Goal: Task Accomplishment & Management: Complete application form

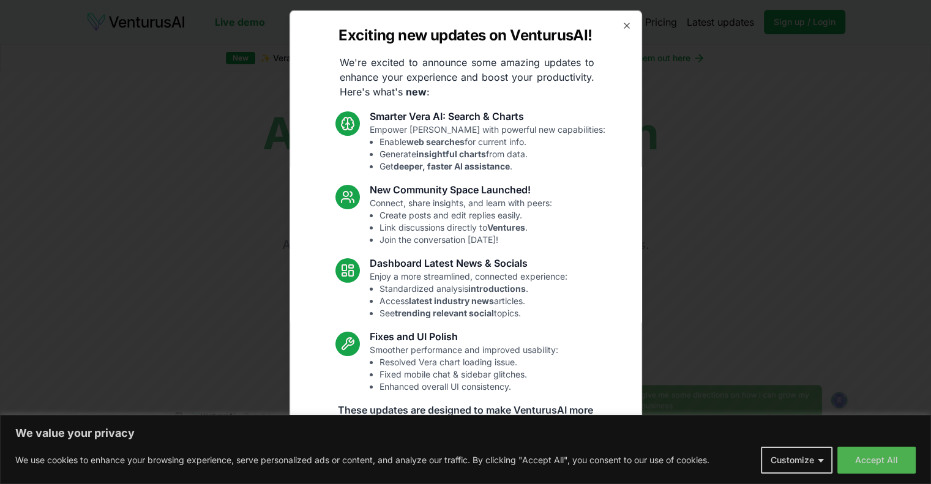
scroll to position [26, 0]
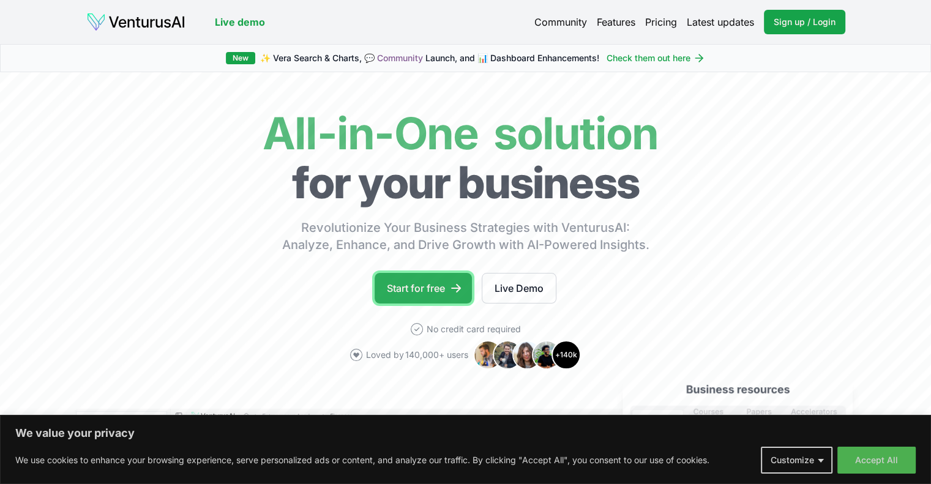
click at [431, 285] on link "Start for free" at bounding box center [423, 288] width 97 height 31
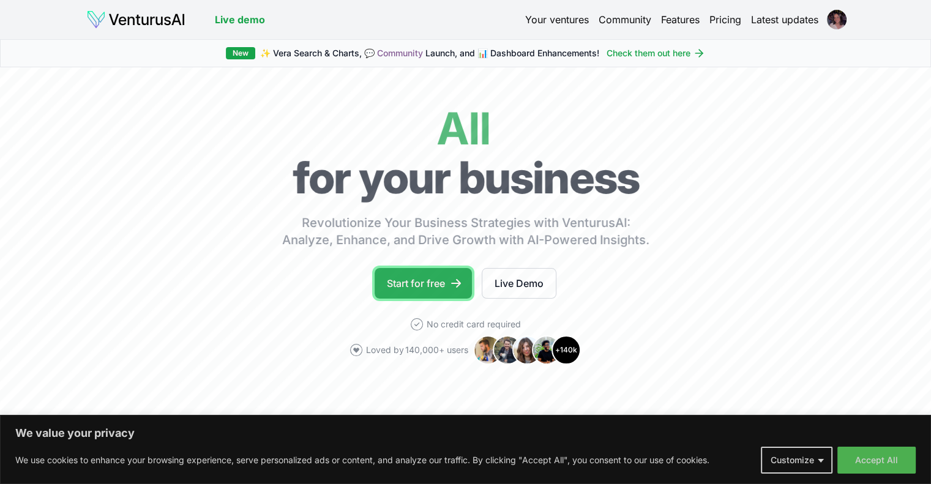
click at [438, 279] on link "Start for free" at bounding box center [423, 283] width 97 height 31
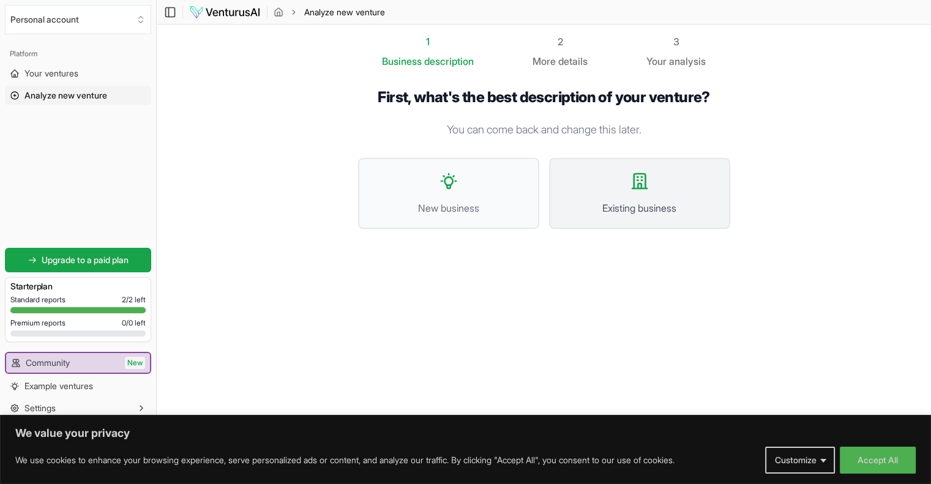
click at [655, 199] on button "Existing business" at bounding box center [639, 193] width 181 height 71
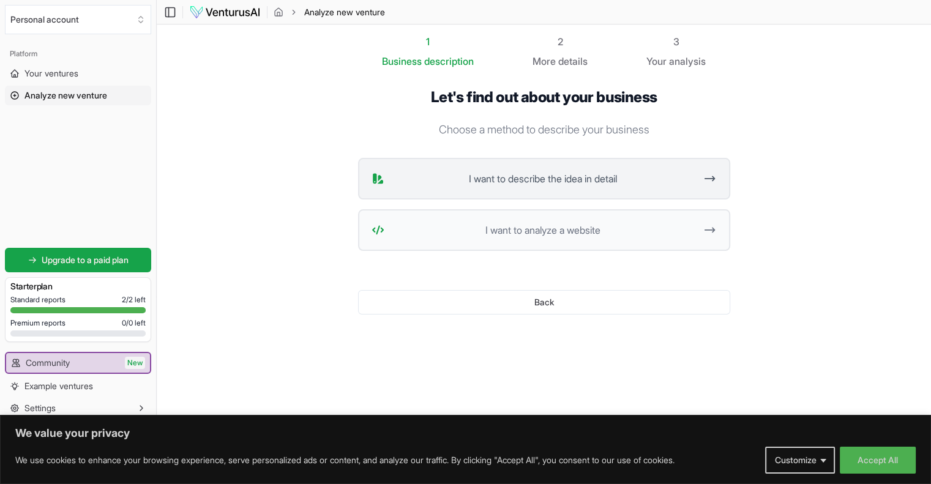
click at [588, 185] on button "I want to describe the idea in detail" at bounding box center [544, 179] width 372 height 42
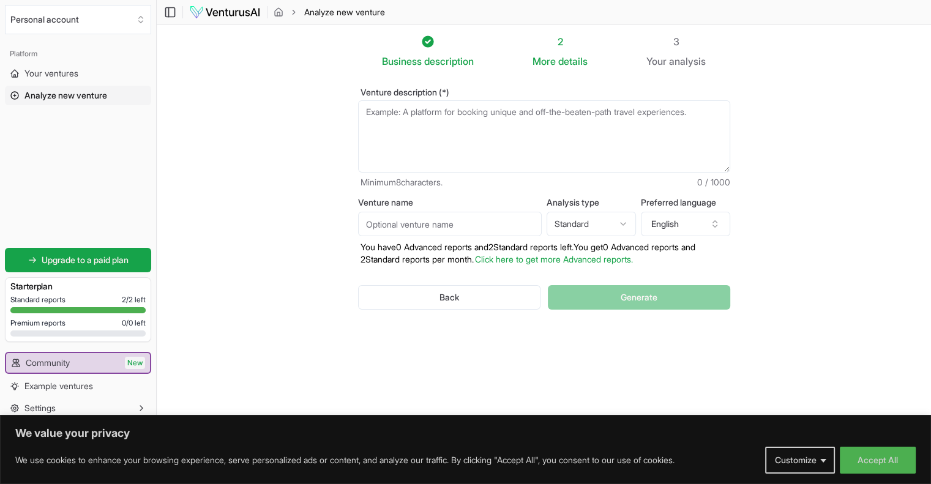
click at [569, 134] on textarea "Venture description (*)" at bounding box center [544, 136] width 372 height 72
click at [372, 89] on label "Venture description (*)" at bounding box center [544, 92] width 372 height 9
click at [372, 100] on textarea "Venture description (*)" at bounding box center [544, 136] width 372 height 72
click at [372, 89] on label "Venture description (*)" at bounding box center [544, 92] width 372 height 9
click at [372, 100] on textarea "Venture description (*)" at bounding box center [544, 136] width 372 height 72
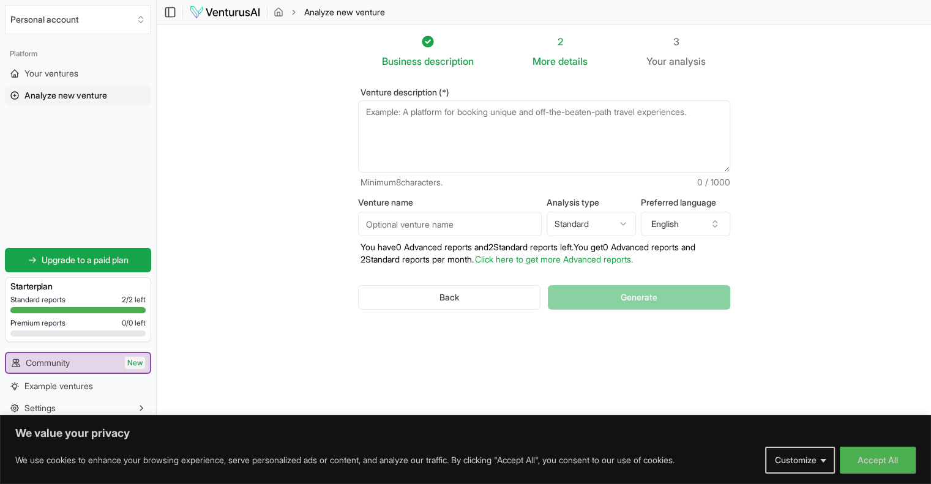
click at [372, 91] on label "Venture description (*)" at bounding box center [544, 92] width 372 height 9
click at [372, 100] on textarea "Venture description (*)" at bounding box center [544, 136] width 372 height 72
click at [474, 116] on textarea "Venture description (*)" at bounding box center [544, 136] width 372 height 72
paste textarea "Artificial intelligence-based business creating hyper-realistic invitations"
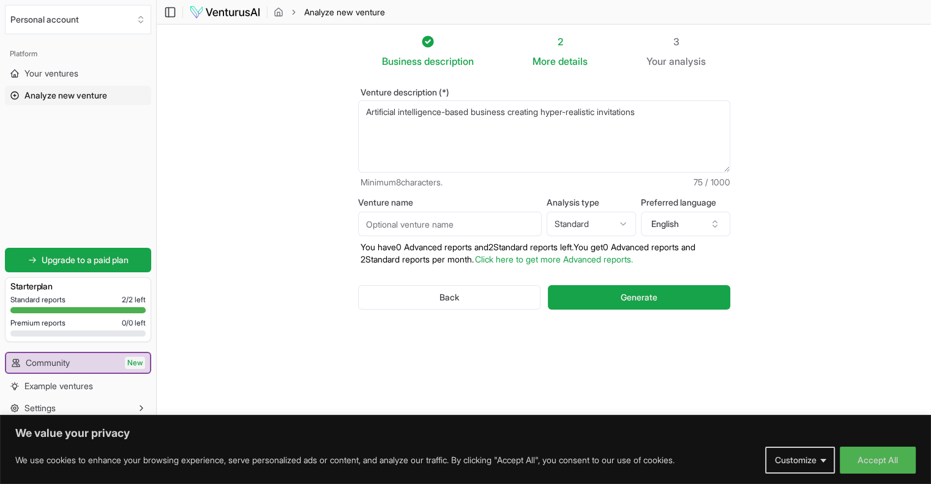
type textarea "Artificial intelligence-based business creating hyper-realistic invitations"
click at [443, 221] on input "Venture name" at bounding box center [450, 224] width 184 height 24
type input "a"
type input "soforia"
click at [580, 230] on html "We value your privacy We use cookies to enhance your browsing experience, serve…" at bounding box center [465, 242] width 931 height 484
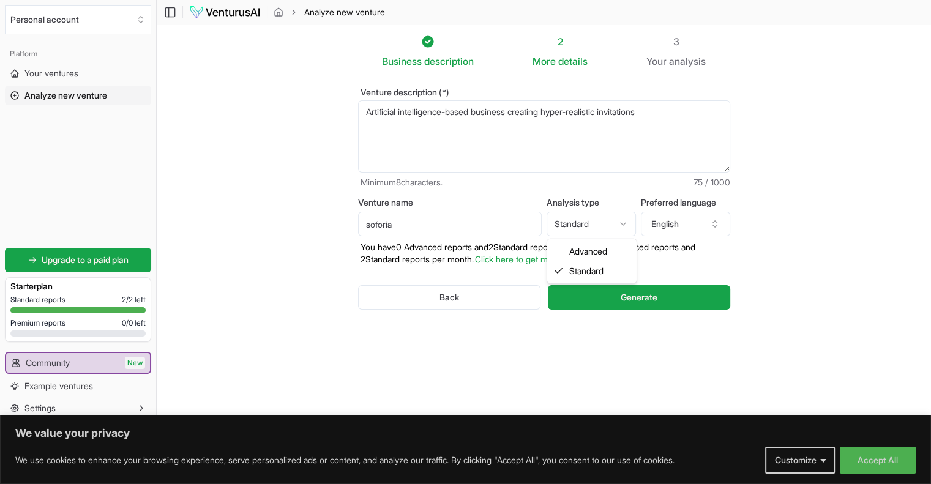
select select "advanced"
click at [655, 221] on button "English" at bounding box center [685, 224] width 89 height 24
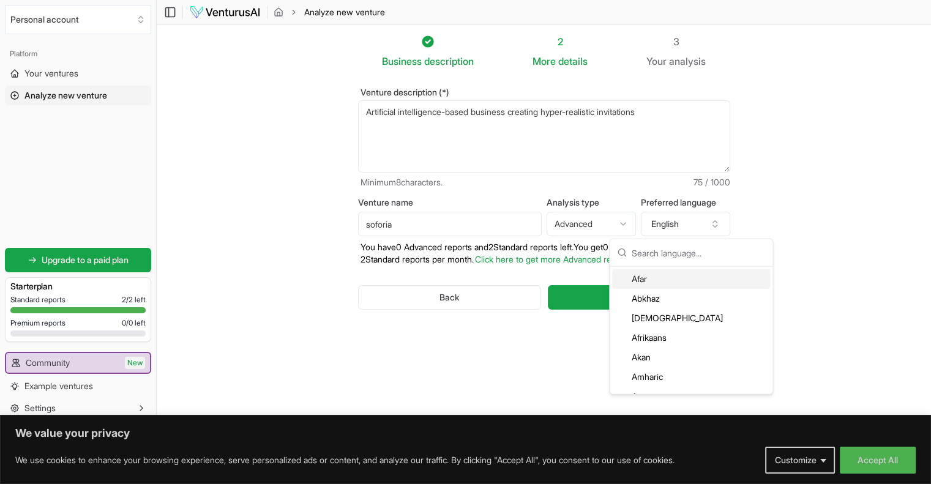
click at [675, 261] on input "text" at bounding box center [698, 252] width 133 height 27
type input "heb"
click at [668, 283] on div "Hebrew" at bounding box center [691, 279] width 158 height 20
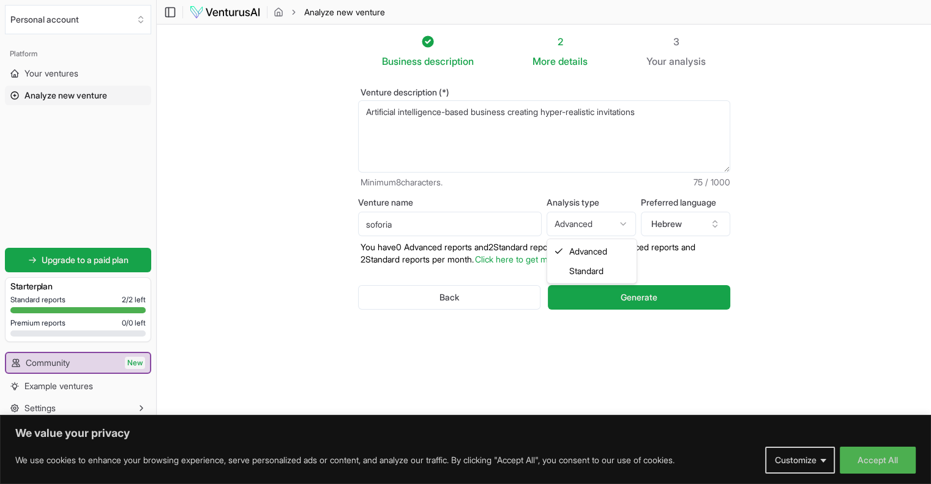
click at [595, 213] on html "We value your privacy We use cookies to enhance your browsing experience, serve…" at bounding box center [465, 242] width 931 height 484
click at [593, 222] on html "We value your privacy We use cookies to enhance your browsing experience, serve…" at bounding box center [465, 242] width 931 height 484
select select "standard"
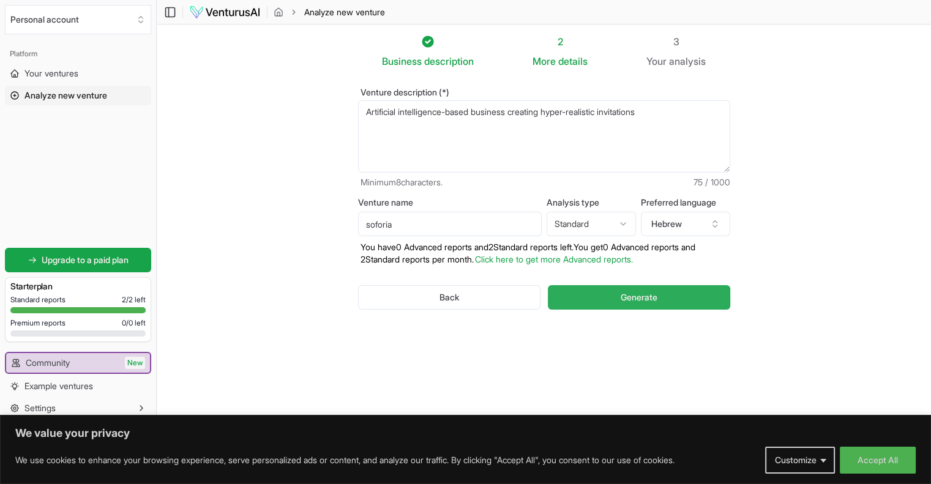
click at [625, 296] on span "Generate" at bounding box center [639, 297] width 37 height 12
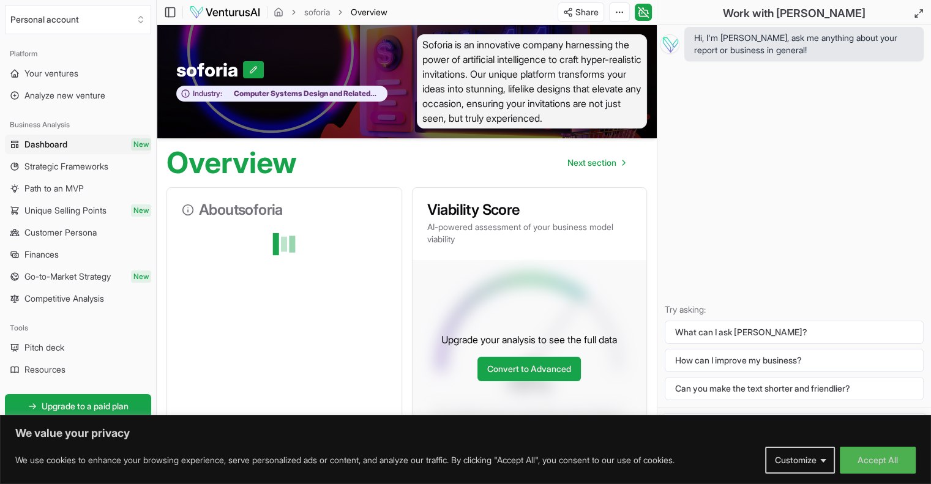
click at [588, 69] on span "Soforia is an innovative company harnessing the power of artificial intelligenc…" at bounding box center [532, 81] width 231 height 94
click at [616, 119] on span "Soforia is an innovative company harnessing the power of artificial intelligenc…" at bounding box center [532, 81] width 231 height 94
